Goal: Task Accomplishment & Management: Complete application form

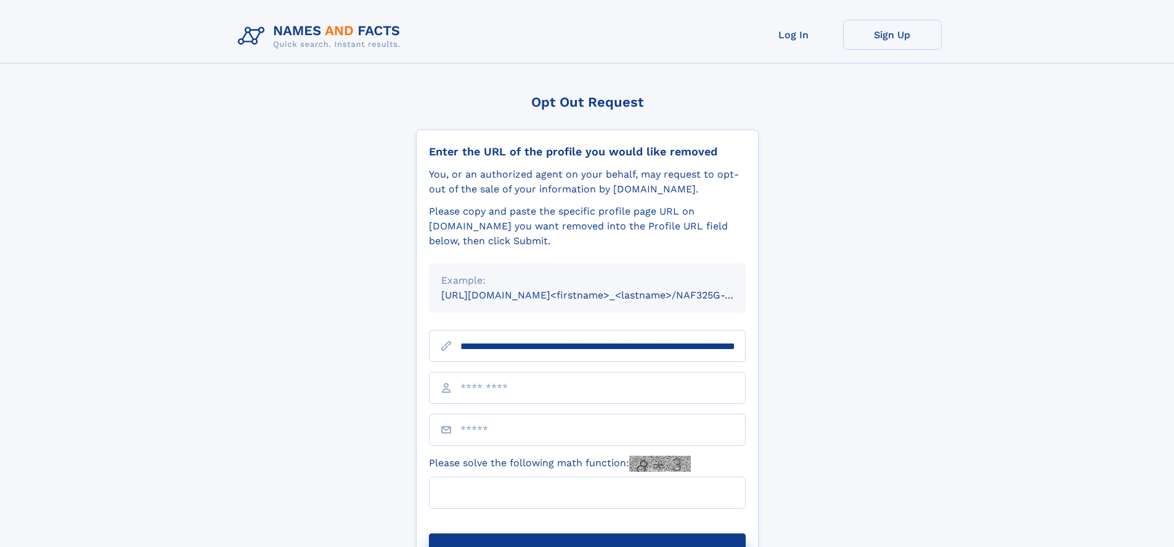
scroll to position [0, 125]
type input "**********"
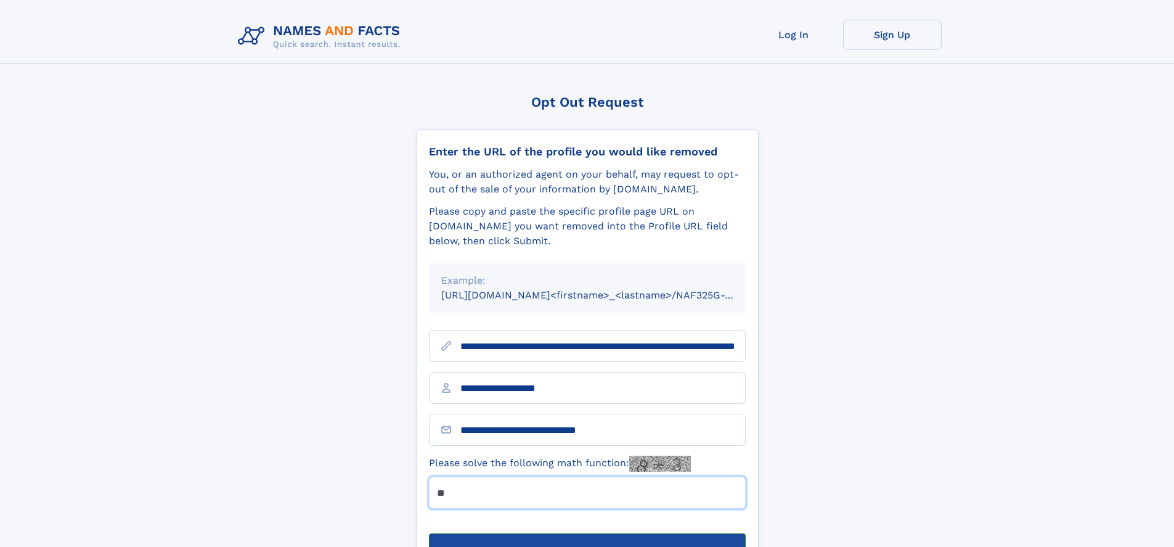
type input "**"
click at [587, 533] on button "Submit Opt Out Request" at bounding box center [587, 552] width 317 height 39
